Goal: Task Accomplishment & Management: Use online tool/utility

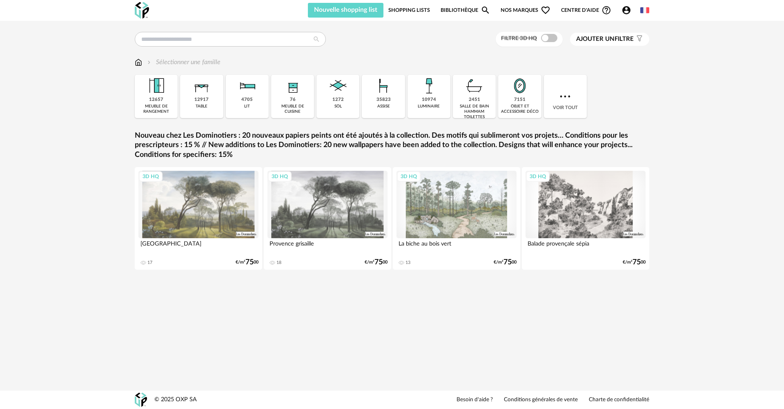
click at [413, 11] on link "Shopping Lists" at bounding box center [410, 10] width 42 height 15
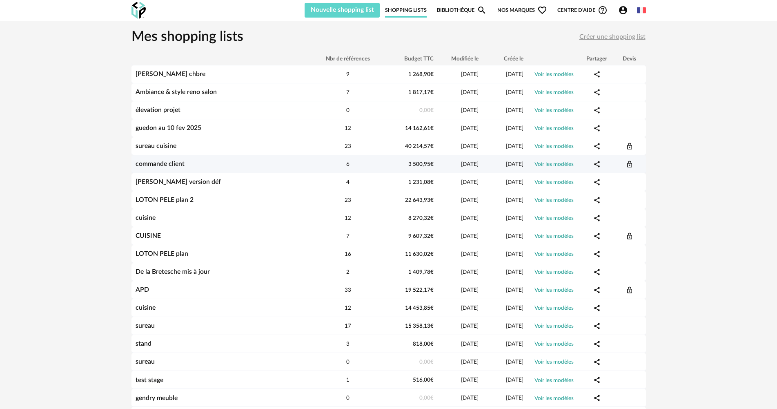
click at [178, 163] on link "commande client" at bounding box center [160, 164] width 49 height 7
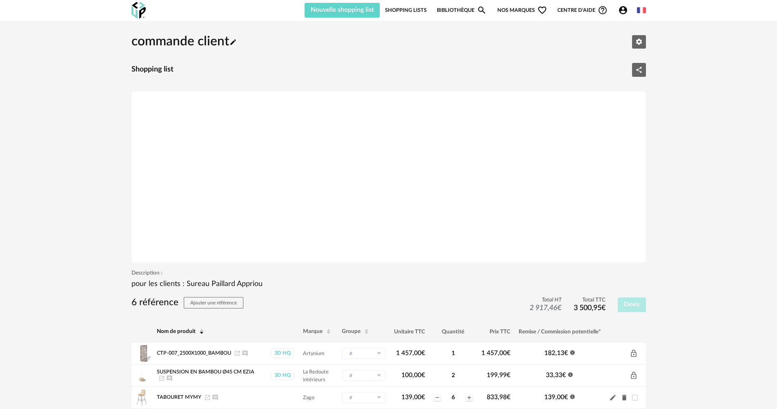
scroll to position [136, 0]
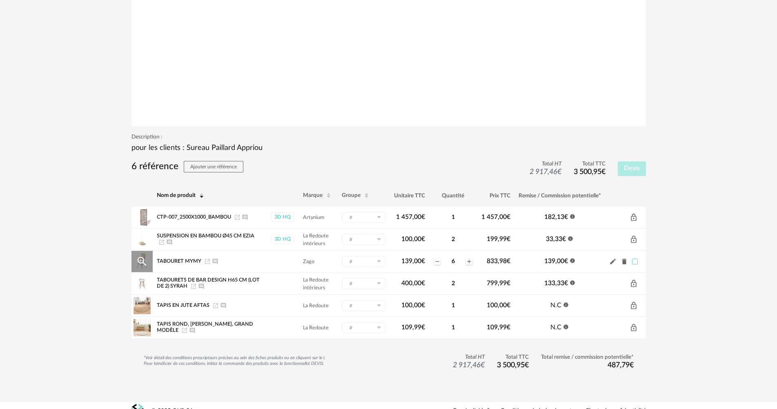
click at [636, 262] on span at bounding box center [635, 262] width 6 height 6
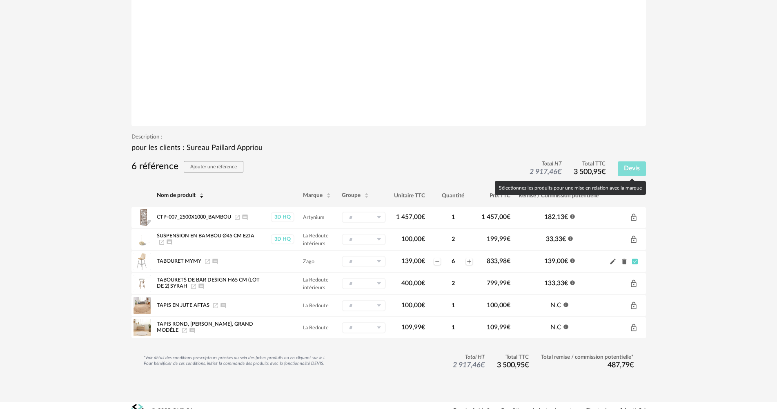
click at [632, 171] on span "Devis" at bounding box center [632, 168] width 16 height 7
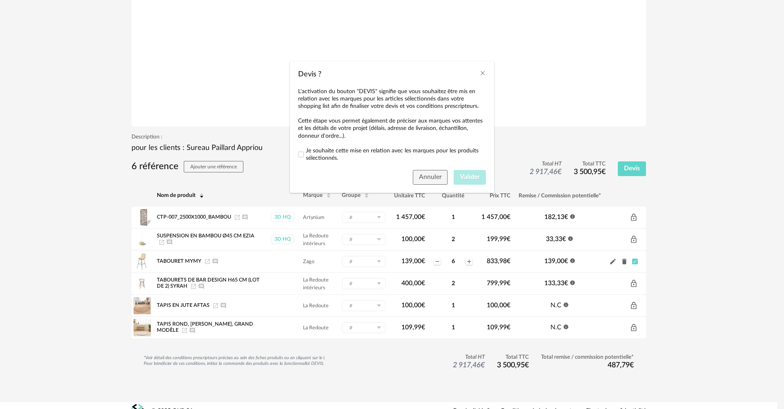
click at [304, 152] on div "Je souhaite cette mise en relation avec les marques pour les produits sélection…" at bounding box center [392, 154] width 188 height 15
click at [302, 152] on span "Devis ?" at bounding box center [301, 155] width 6 height 6
click at [477, 179] on span "Valider" at bounding box center [470, 177] width 20 height 7
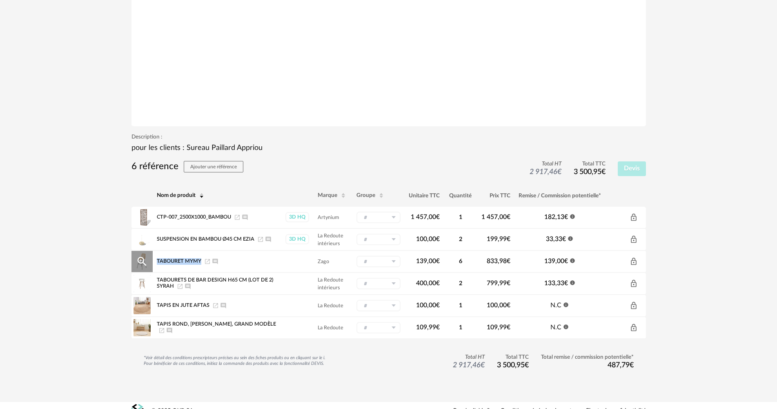
drag, startPoint x: 201, startPoint y: 261, endPoint x: 153, endPoint y: 256, distance: 48.1
click at [153, 256] on td "tabouret mymy Launch icon Ajouter un commentaire" at bounding box center [217, 261] width 128 height 22
copy span "tabouret mymy"
